Goal: Use online tool/utility: Utilize a website feature to perform a specific function

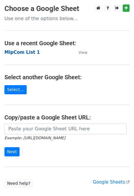
click at [31, 52] on strong "MipCom List 1" at bounding box center [21, 52] width 35 height 5
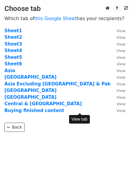
click at [116, 111] on small "View" at bounding box center [120, 111] width 9 height 4
click at [35, 112] on strong "Buying finished content" at bounding box center [34, 110] width 60 height 5
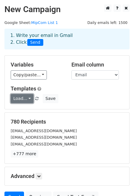
click at [30, 98] on link "Load..." at bounding box center [22, 98] width 23 height 9
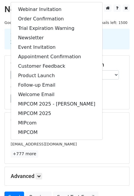
click at [121, 94] on div "Templates Load... Webinar Invitation Order Confirmation Trial Expiration Warnin…" at bounding box center [67, 95] width 122 height 18
